Goal: Task Accomplishment & Management: Manage account settings

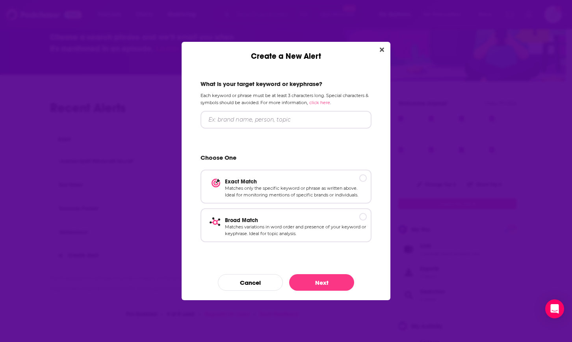
click at [124, 89] on div "Create a New Alert What is your target keyword or keyphrase? Each keyword or ph…" at bounding box center [286, 171] width 572 height 342
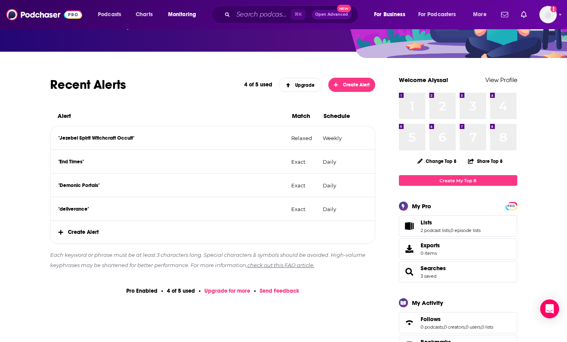
scroll to position [82, 0]
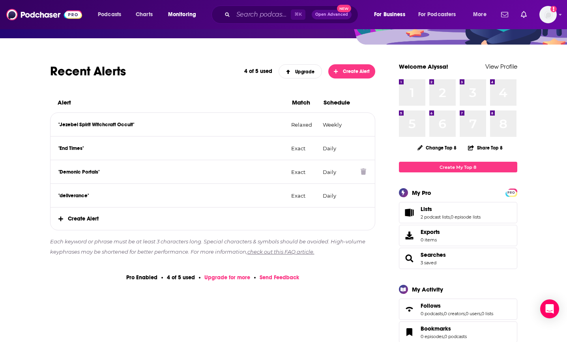
click at [147, 166] on div ""Demonic Portals" Exact Daily" at bounding box center [212, 172] width 324 height 24
click at [165, 167] on div ""Demonic Portals" Exact Daily" at bounding box center [212, 172] width 324 height 24
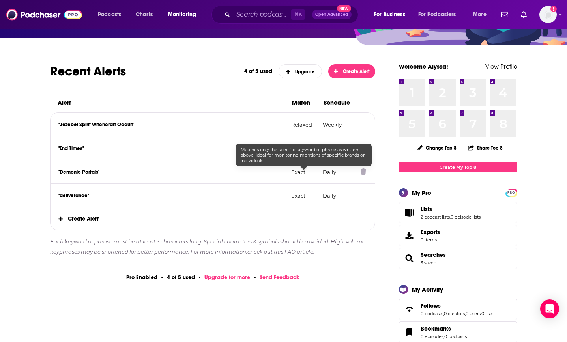
click at [308, 170] on p "Exact" at bounding box center [303, 172] width 25 height 6
click at [207, 168] on div ""Demonic Portals" Exact Daily" at bounding box center [212, 172] width 324 height 24
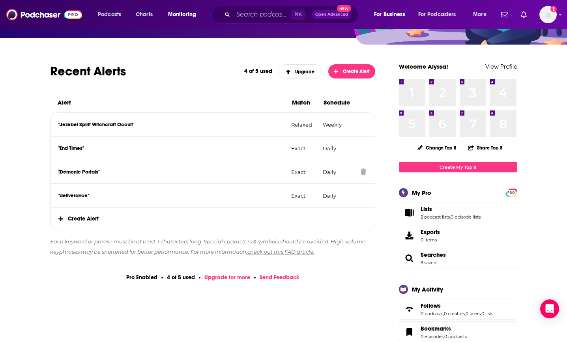
click at [207, 168] on div ""Demonic Portals" Exact Daily" at bounding box center [212, 172] width 324 height 24
click at [558, 15] on icon "Show profile menu" at bounding box center [559, 14] width 3 height 5
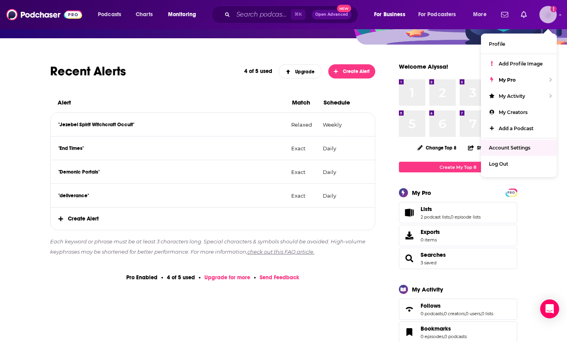
click at [517, 145] on span "Account Settings" at bounding box center [508, 148] width 41 height 6
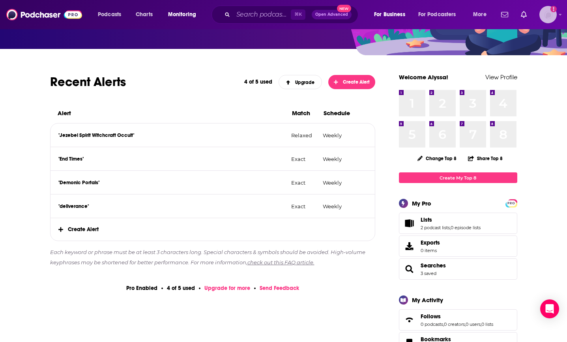
scroll to position [73, 0]
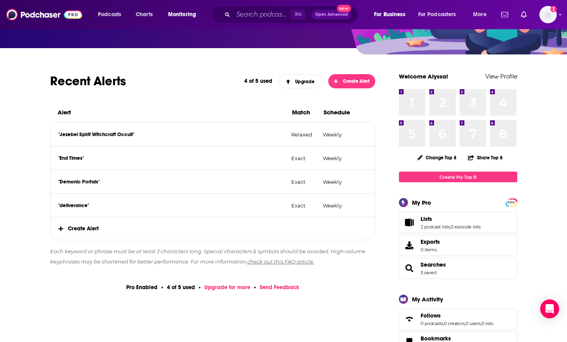
click at [103, 229] on span "Create Alert" at bounding box center [212, 228] width 324 height 22
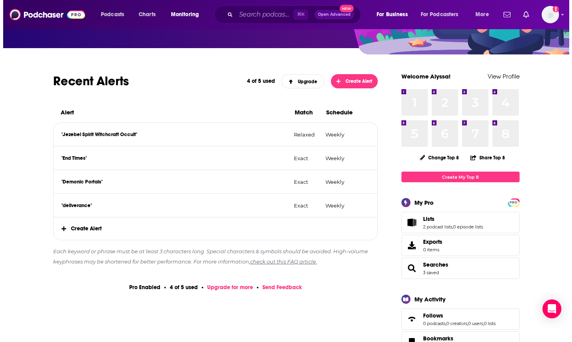
scroll to position [0, 0]
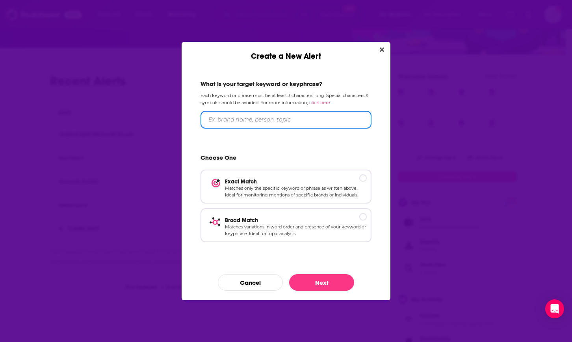
click at [245, 117] on input "Create a New Alert" at bounding box center [286, 120] width 171 height 18
